Goal: Task Accomplishment & Management: Manage account settings

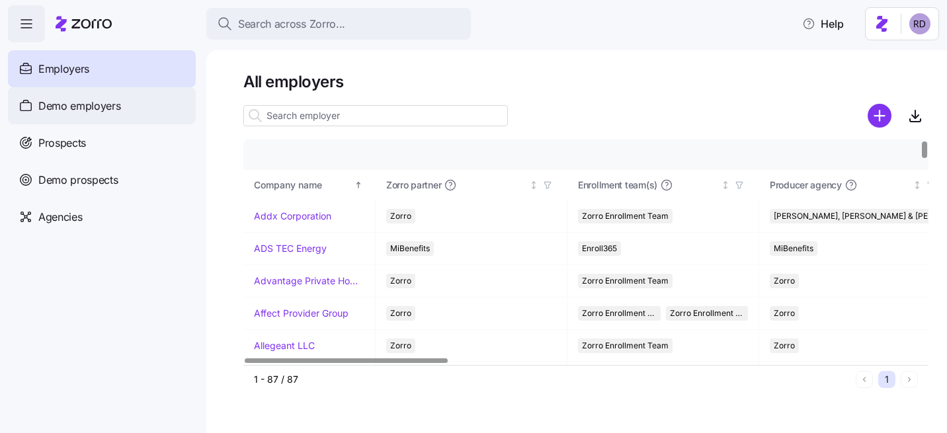
click at [108, 105] on span "Demo employers" at bounding box center [79, 106] width 83 height 17
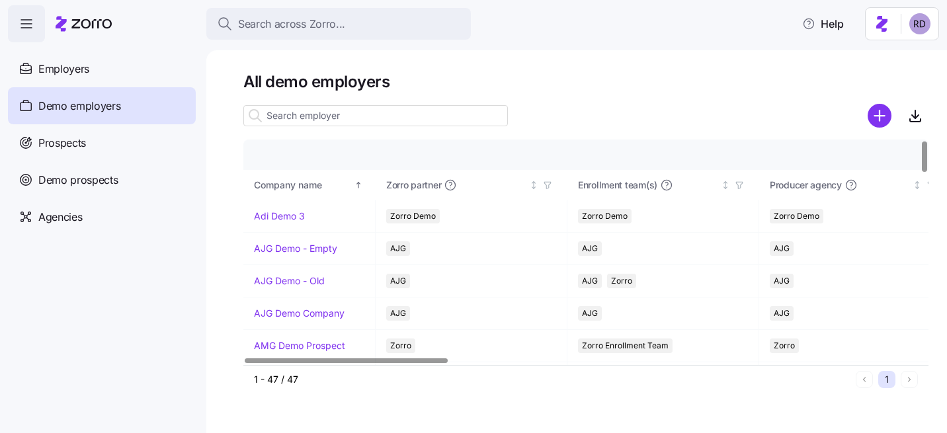
click at [303, 128] on div at bounding box center [375, 115] width 264 height 26
click at [307, 119] on input at bounding box center [375, 115] width 264 height 21
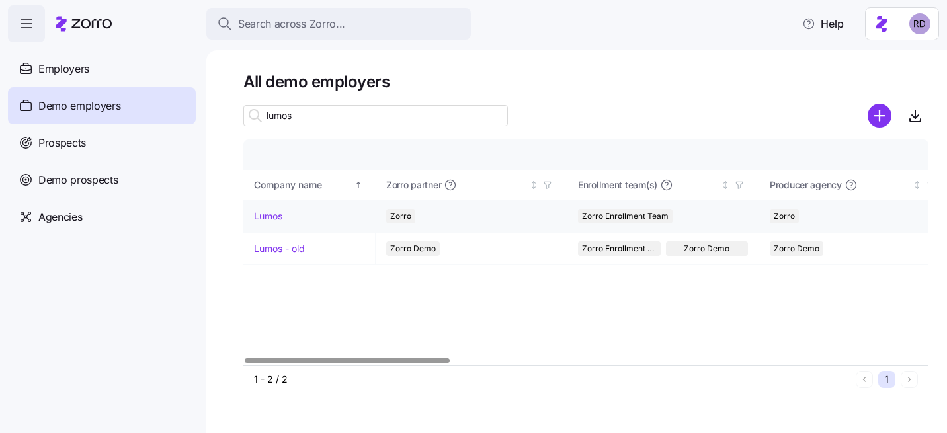
type input "lumos"
click at [269, 212] on link "Lumos" at bounding box center [268, 216] width 28 height 13
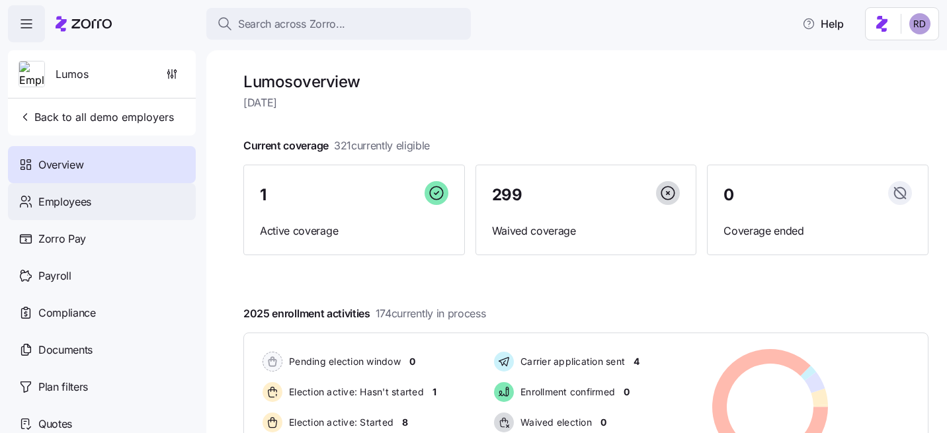
click at [116, 208] on div "Employees" at bounding box center [102, 201] width 188 height 37
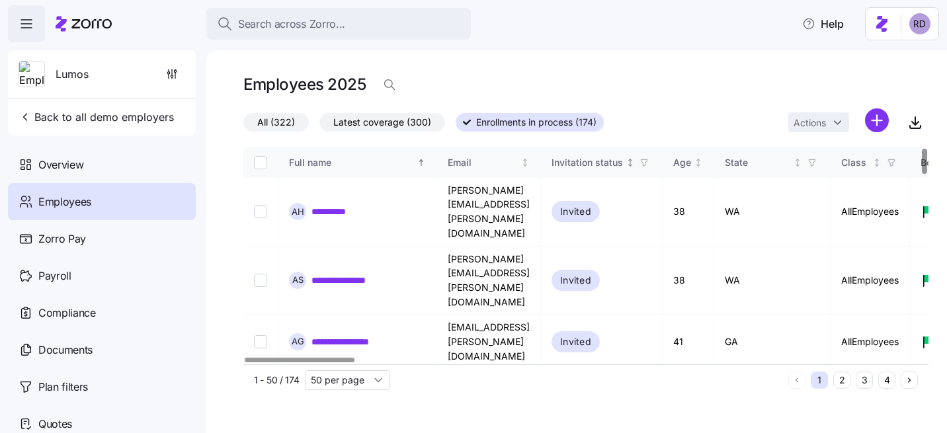
click at [647, 163] on icon "button" at bounding box center [644, 162] width 6 height 7
click at [714, 175] on th "Age" at bounding box center [688, 162] width 52 height 30
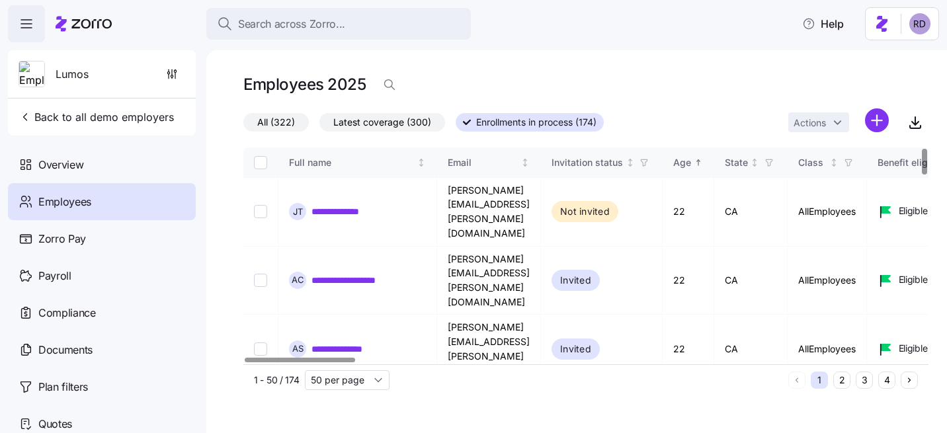
click at [714, 170] on th "Age" at bounding box center [688, 162] width 52 height 30
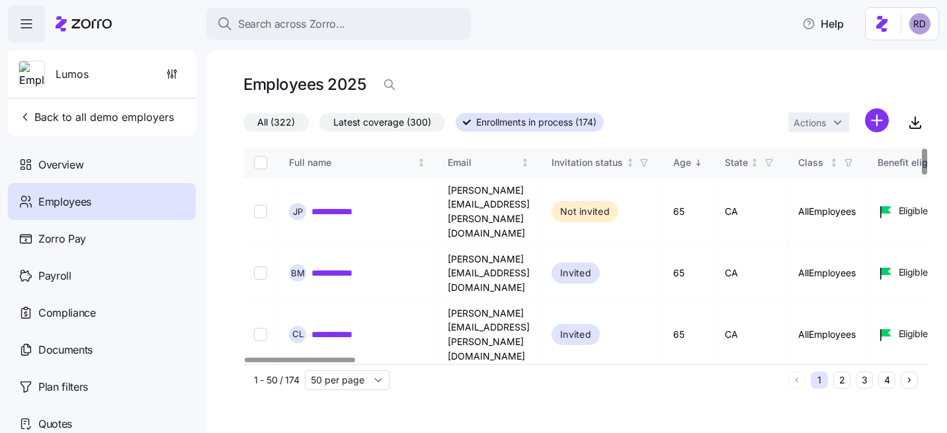
click at [295, 117] on label "All (322)" at bounding box center [275, 122] width 65 height 19
click at [243, 126] on input "All (322)" at bounding box center [243, 126] width 0 height 0
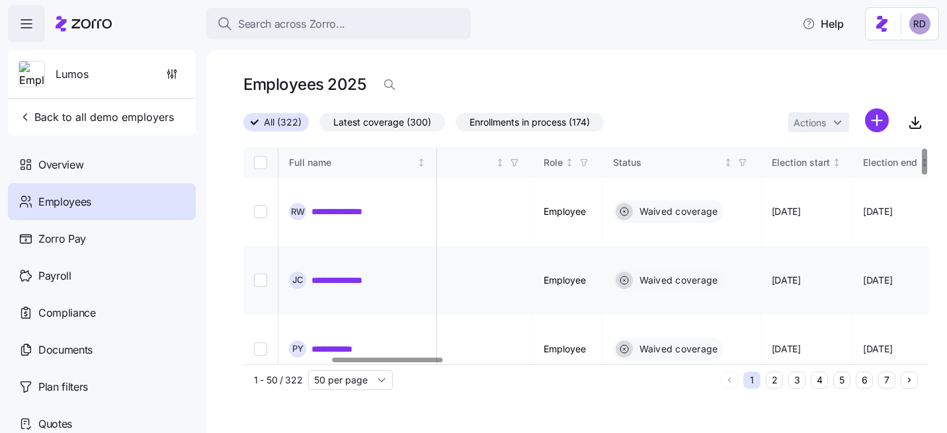
scroll to position [0, 557]
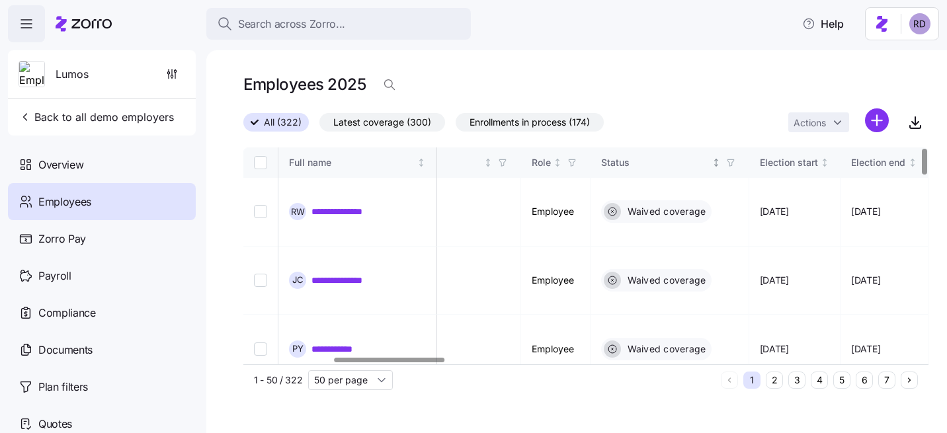
click at [735, 167] on icon "button" at bounding box center [730, 162] width 9 height 9
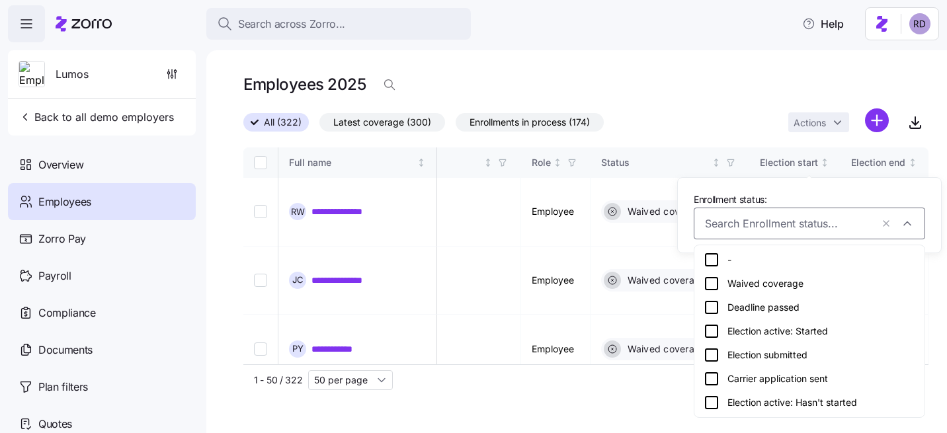
click at [715, 352] on icon at bounding box center [711, 355] width 16 height 16
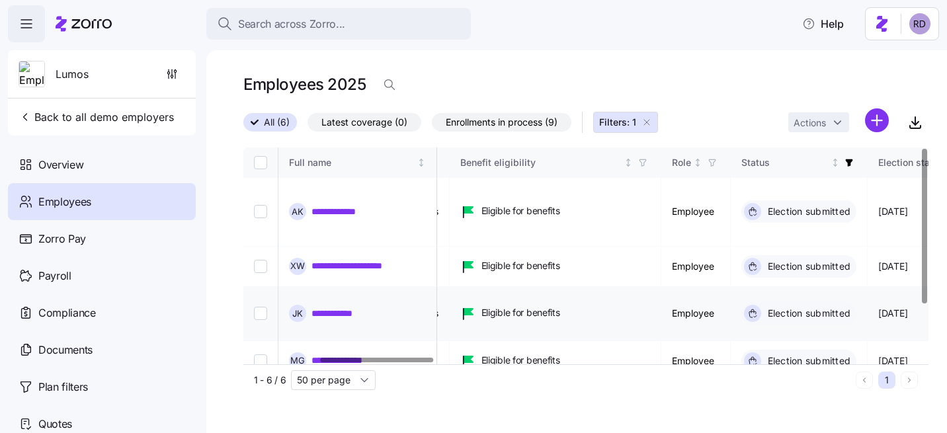
scroll to position [0, 461]
click at [910, 68] on div "**********" at bounding box center [576, 241] width 740 height 383
click at [926, 67] on div "**********" at bounding box center [576, 241] width 740 height 383
